Goal: Task Accomplishment & Management: Complete application form

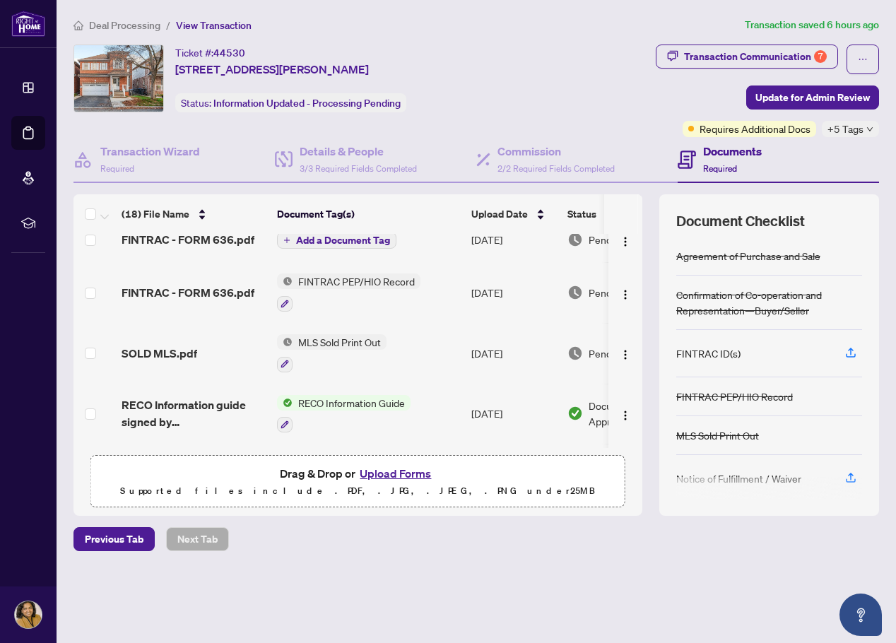
scroll to position [212, 0]
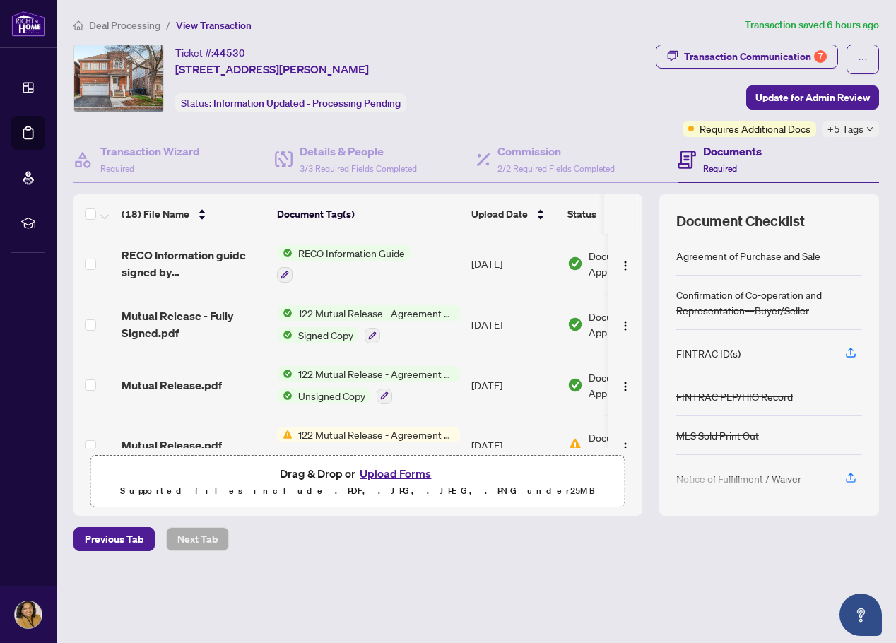
click at [329, 253] on span "RECO Information Guide" at bounding box center [352, 253] width 118 height 16
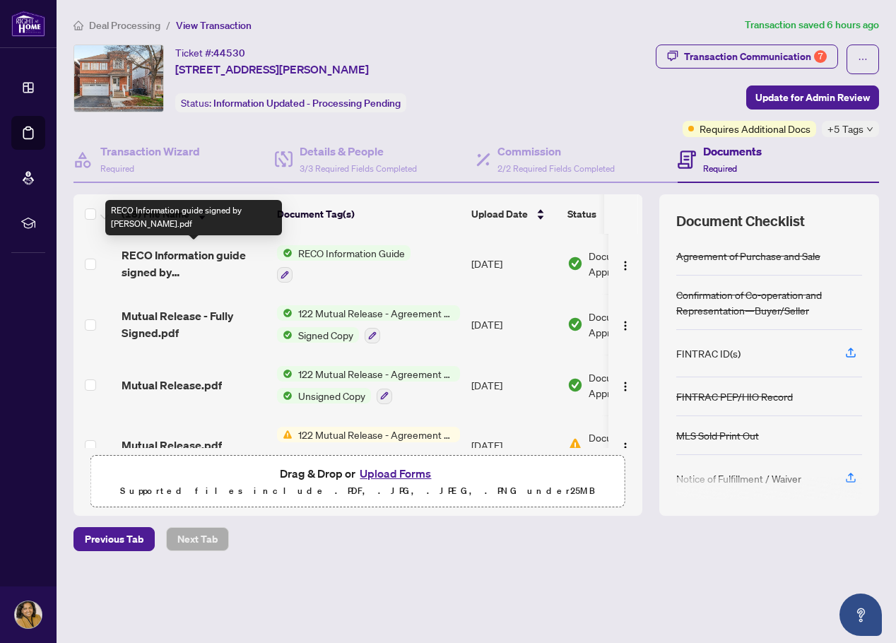
click at [169, 254] on span "RECO Information guide signed by [PERSON_NAME].pdf" at bounding box center [194, 264] width 144 height 34
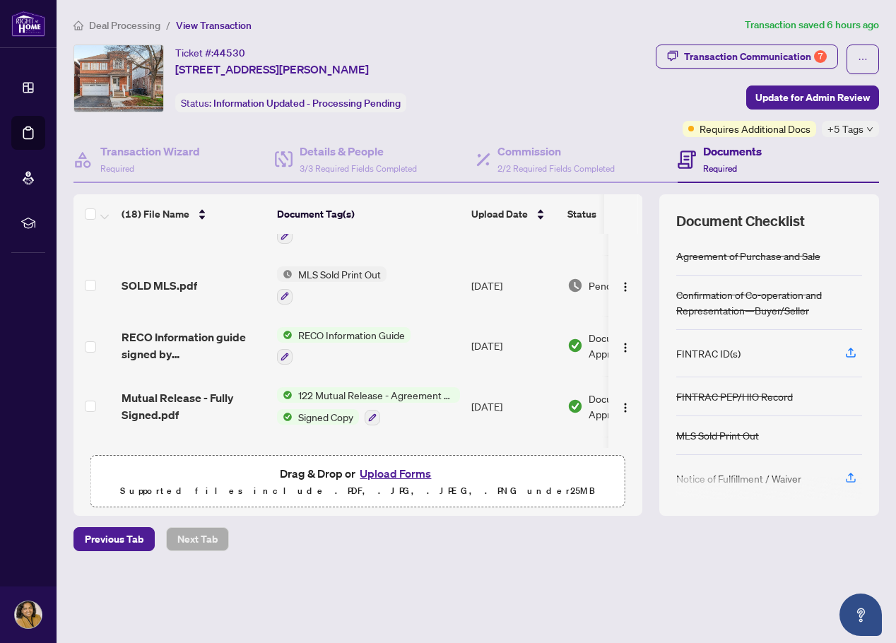
scroll to position [124, 0]
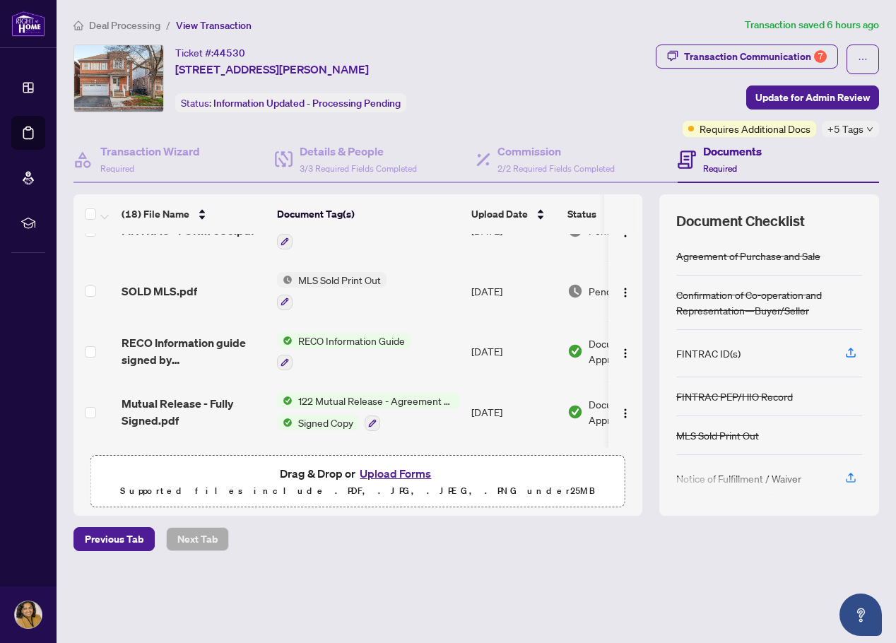
click at [383, 473] on button "Upload Forms" at bounding box center [395, 473] width 80 height 18
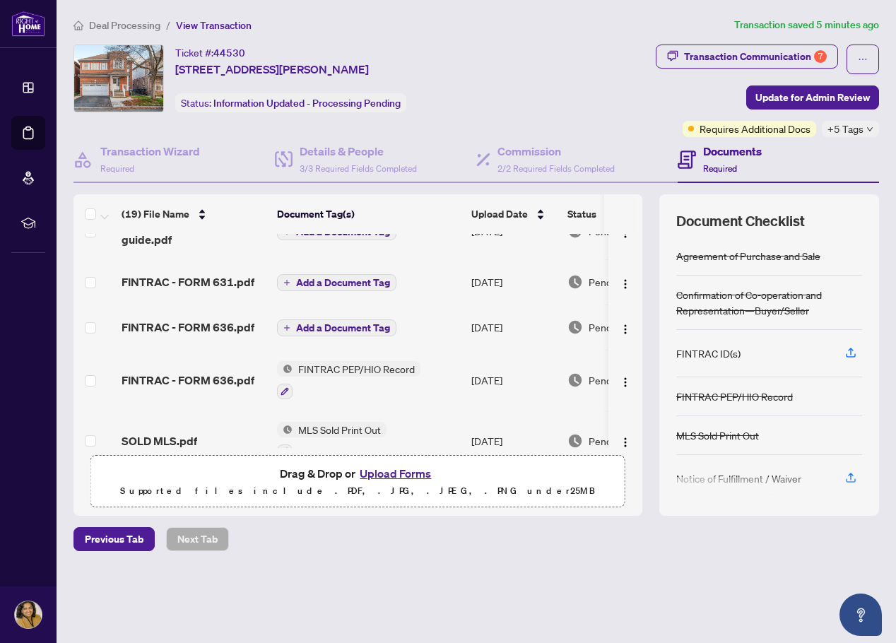
scroll to position [0, 0]
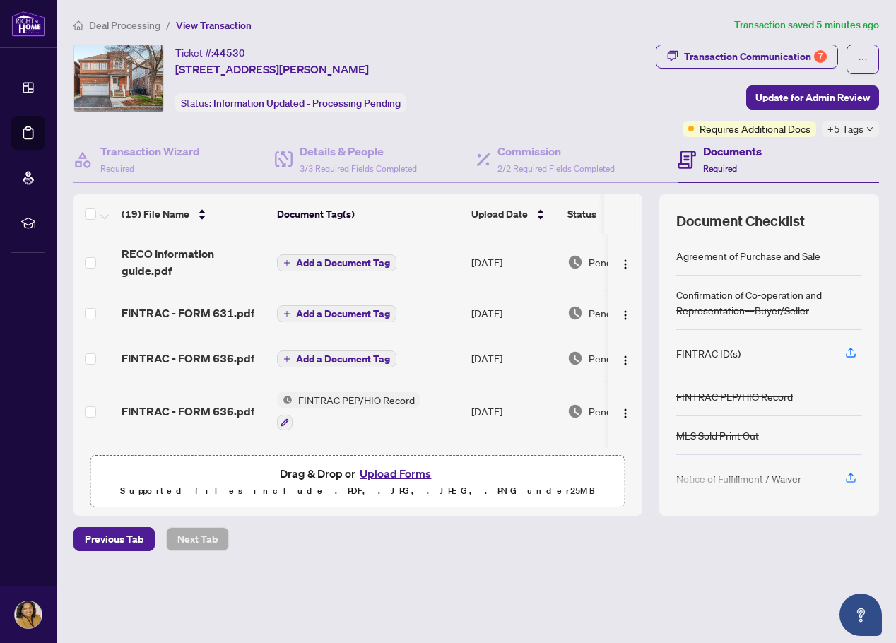
click at [403, 469] on button "Upload Forms" at bounding box center [395, 473] width 80 height 18
click at [387, 468] on button "Upload Forms" at bounding box center [395, 473] width 80 height 18
click at [387, 470] on button "Upload Forms" at bounding box center [395, 473] width 80 height 18
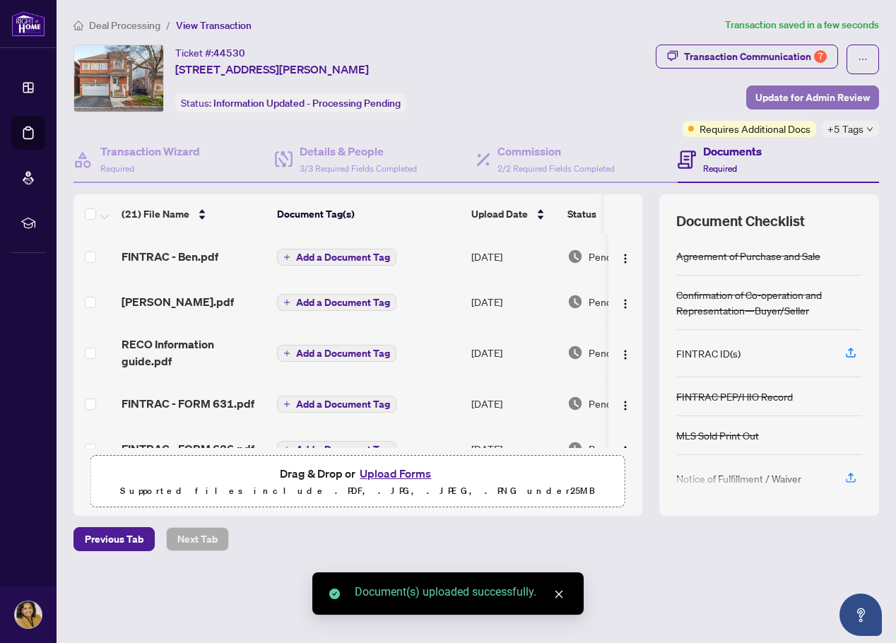
click at [841, 93] on span "Update for Admin Review" at bounding box center [812, 97] width 114 height 23
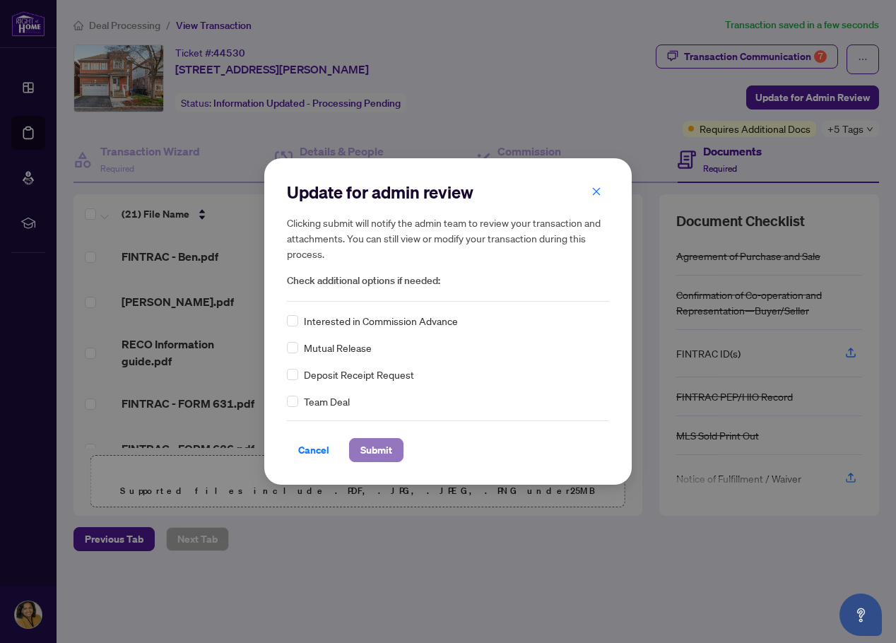
click at [395, 457] on button "Submit" at bounding box center [376, 450] width 54 height 24
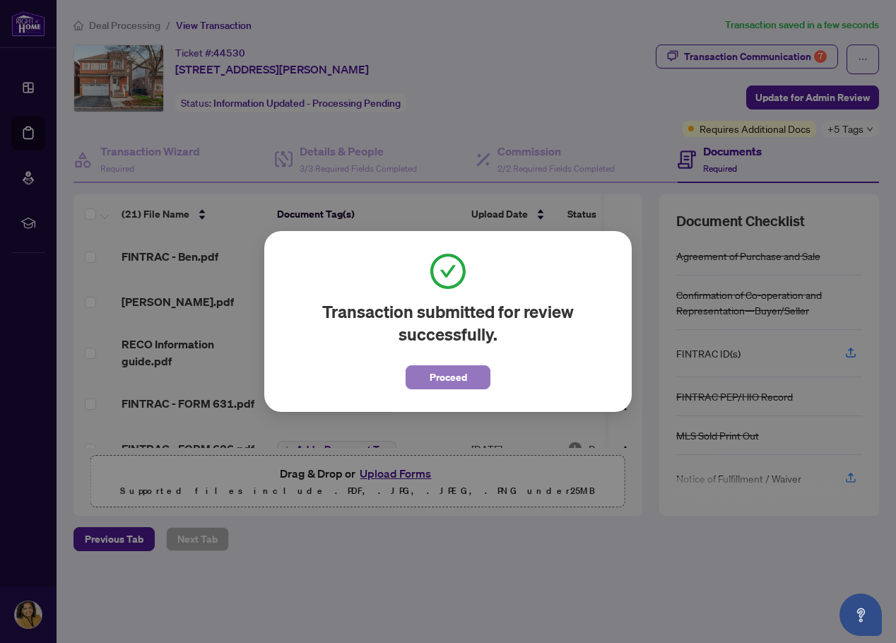
click at [437, 376] on span "Proceed" at bounding box center [448, 377] width 37 height 23
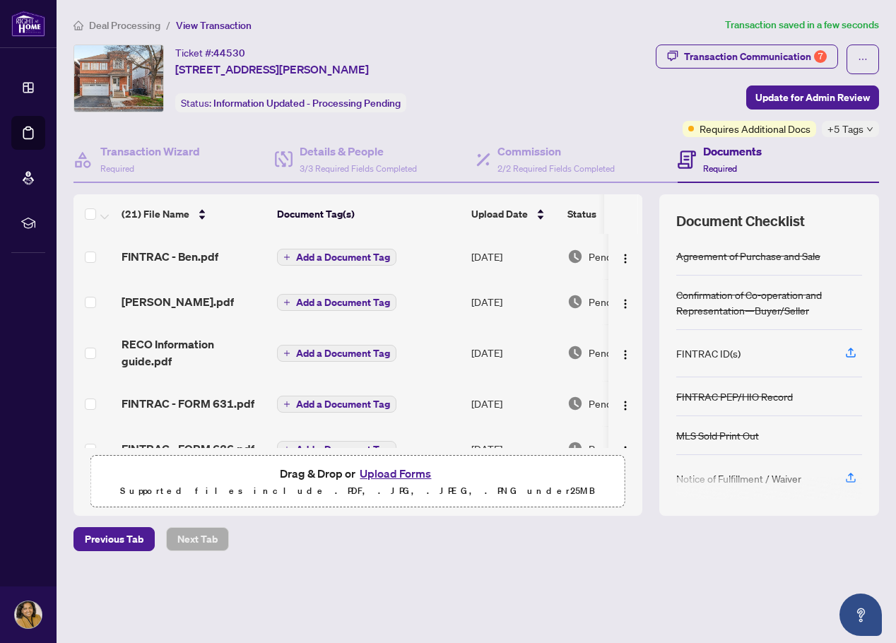
click at [131, 24] on span "Deal Processing" at bounding box center [124, 25] width 71 height 13
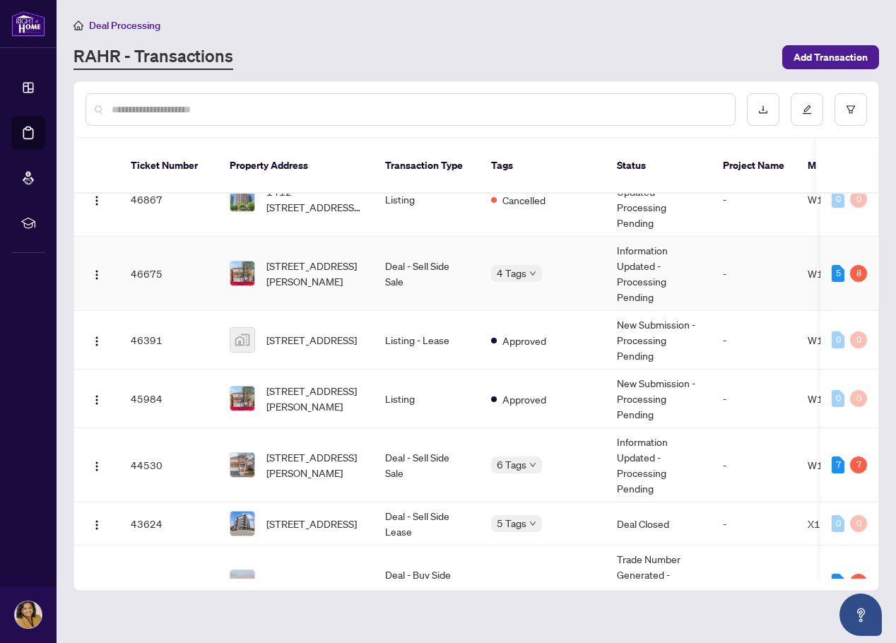
scroll to position [283, 0]
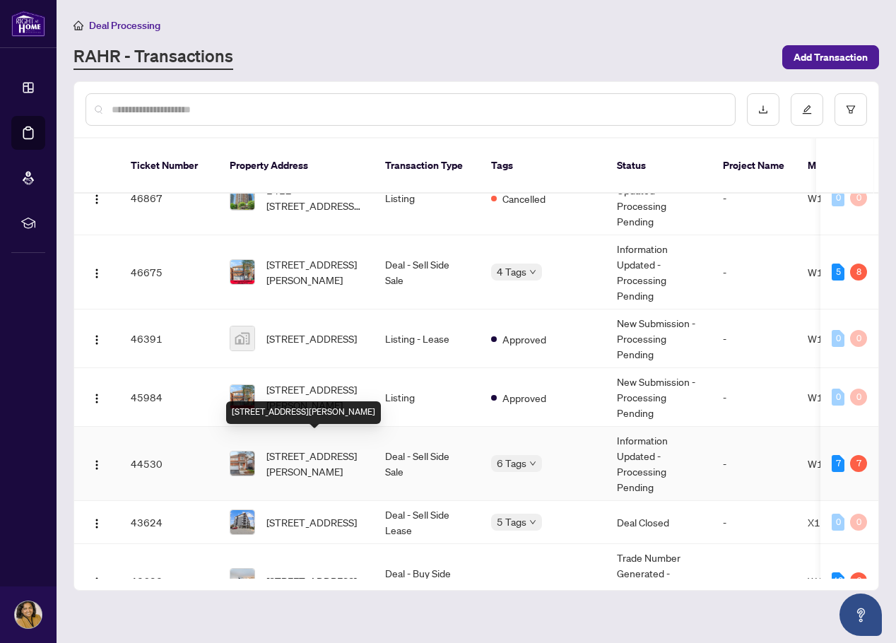
click at [305, 461] on span "[STREET_ADDRESS][PERSON_NAME]" at bounding box center [314, 463] width 96 height 31
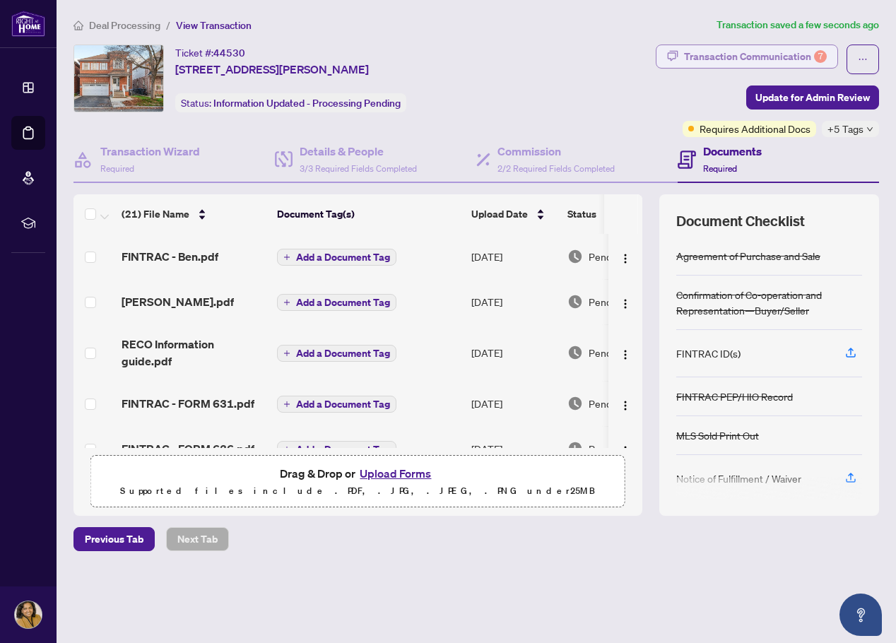
click at [748, 53] on div "Transaction Communication 7" at bounding box center [755, 56] width 143 height 23
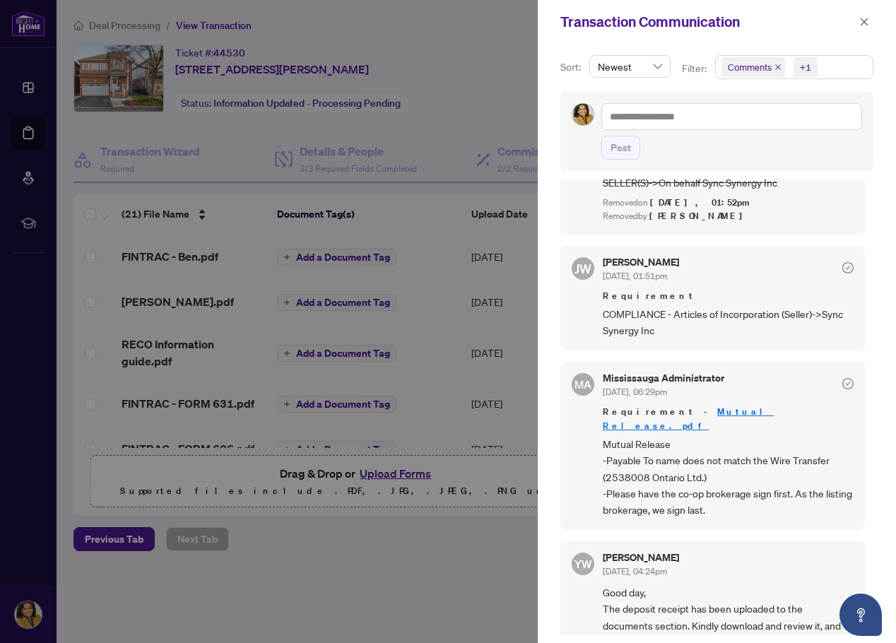
scroll to position [1483, 0]
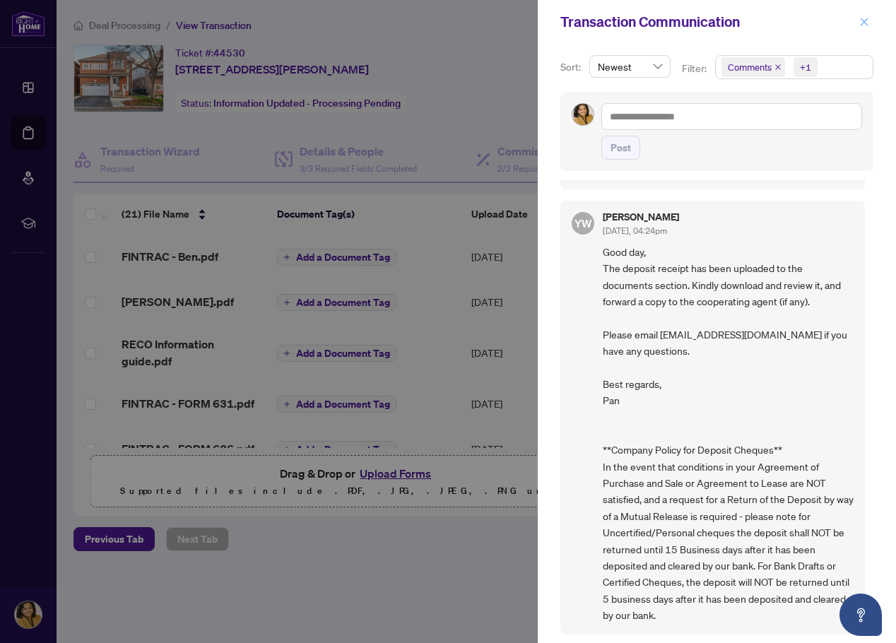
click at [866, 16] on span "button" at bounding box center [864, 22] width 10 height 23
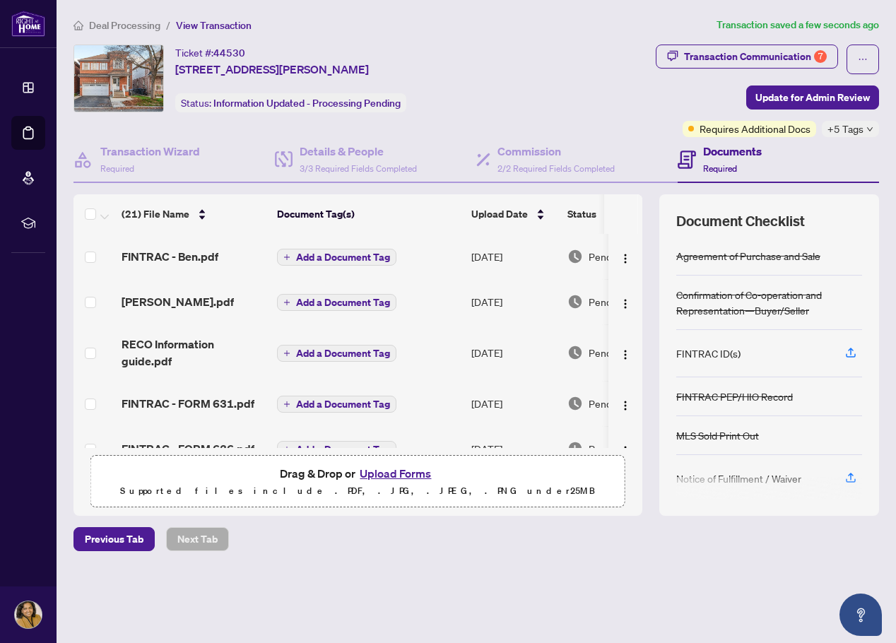
click at [105, 28] on span "Deal Processing" at bounding box center [124, 25] width 71 height 13
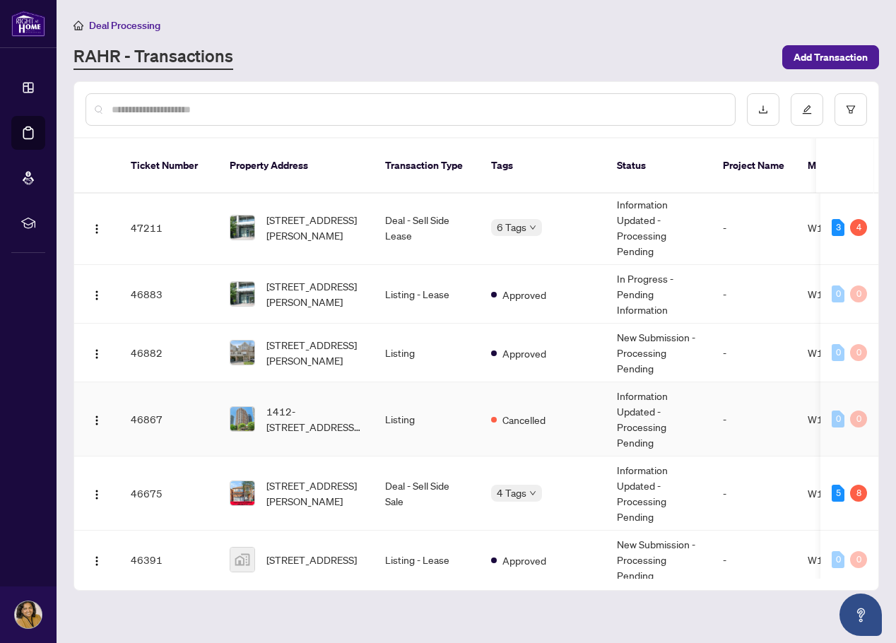
scroll to position [141, 0]
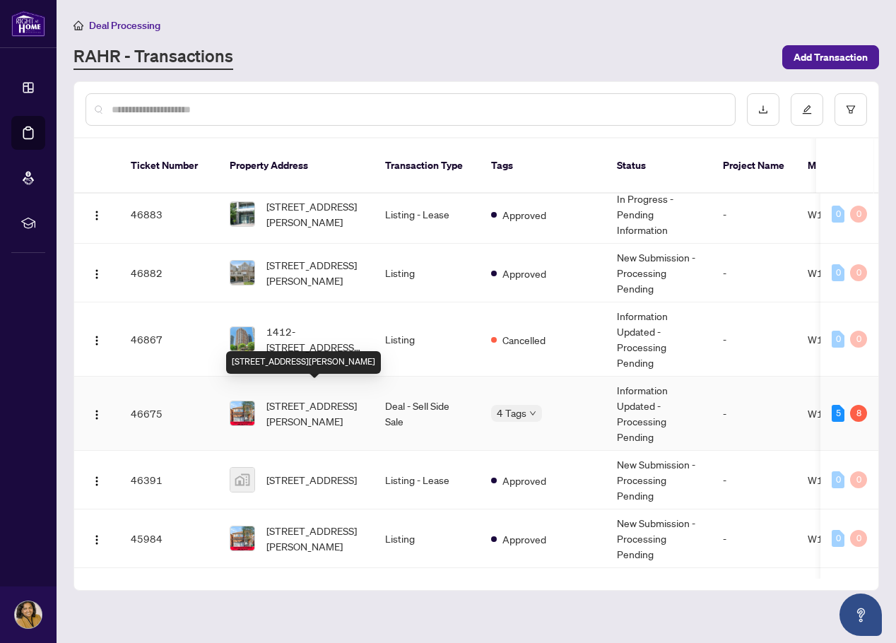
click at [313, 411] on span "[STREET_ADDRESS][PERSON_NAME]" at bounding box center [314, 413] width 96 height 31
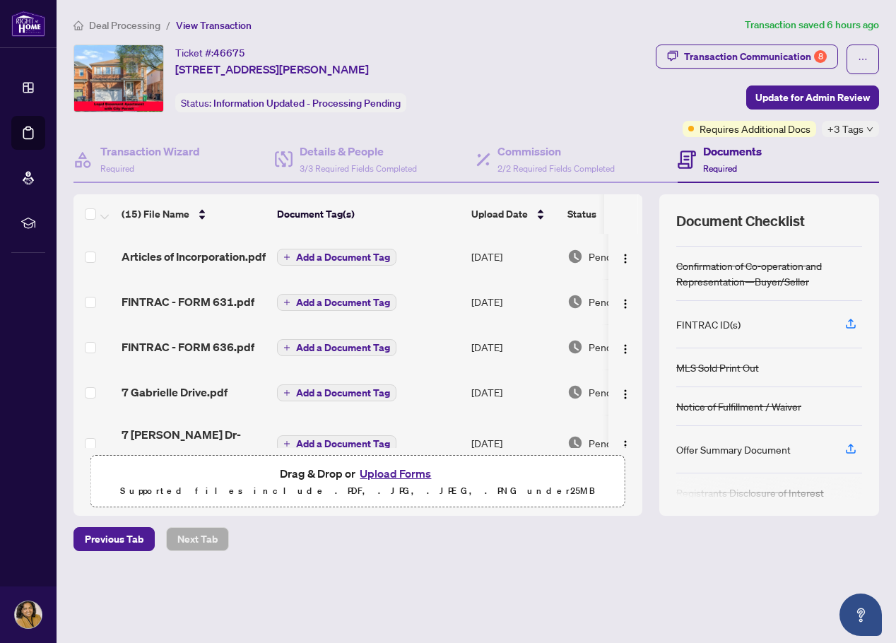
scroll to position [71, 0]
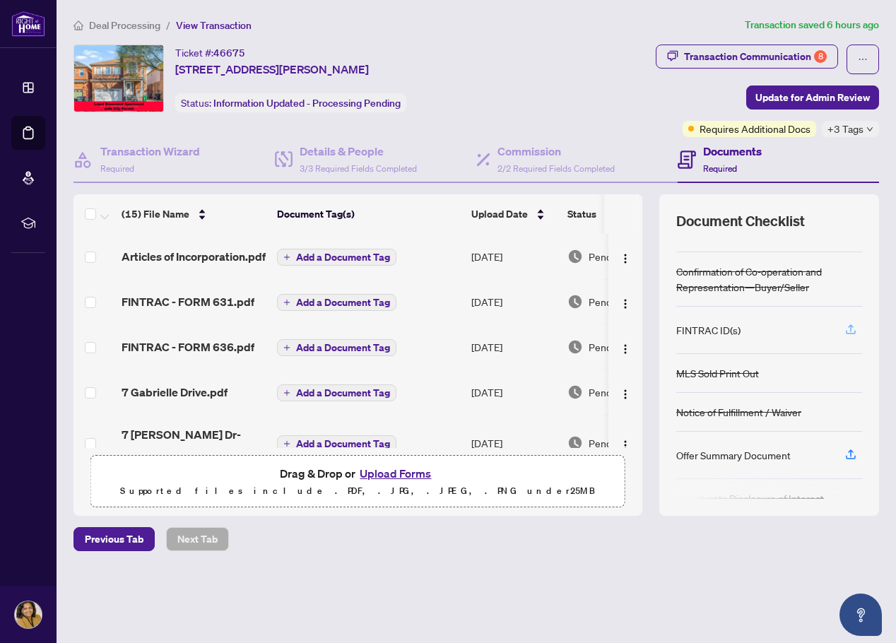
click at [849, 331] on icon "button" at bounding box center [851, 329] width 13 height 13
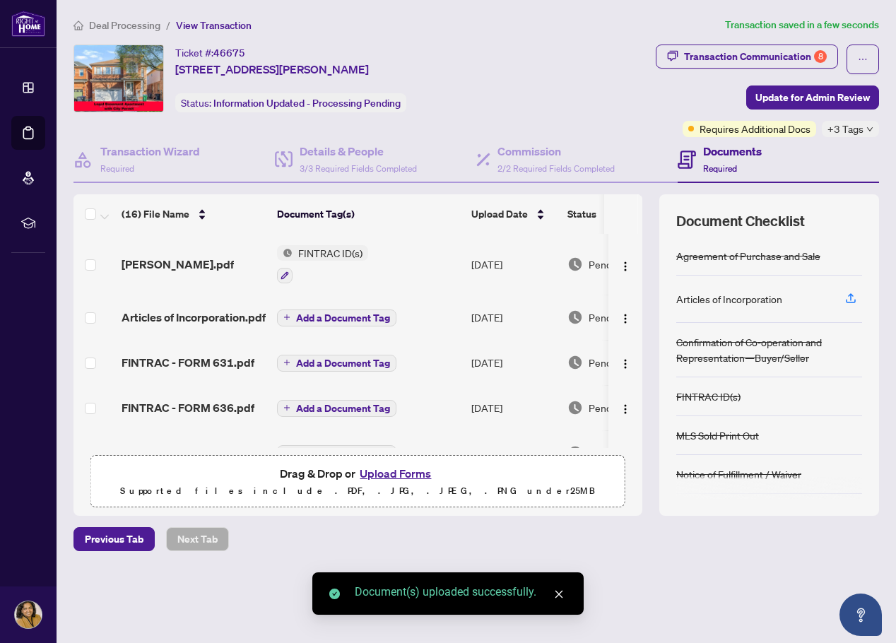
click at [389, 473] on button "Upload Forms" at bounding box center [395, 473] width 80 height 18
